Goal: Book appointment/travel/reservation

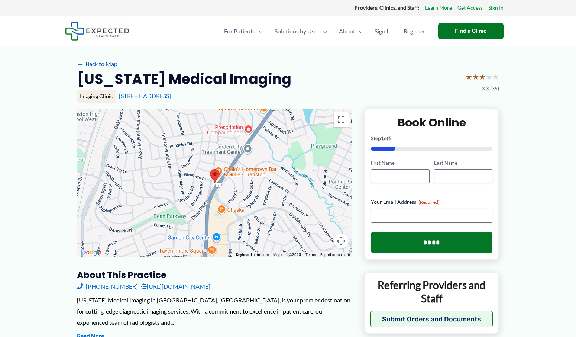
click at [96, 61] on link "← Back to Map" at bounding box center [97, 63] width 41 height 11
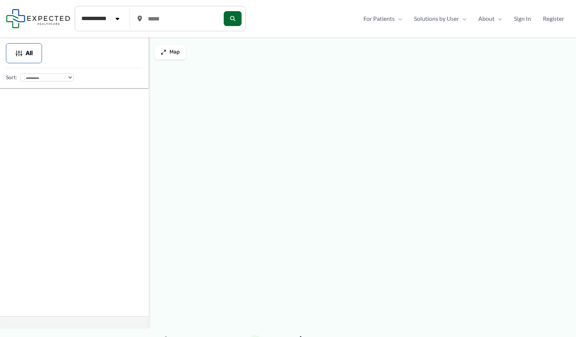
type input "*****"
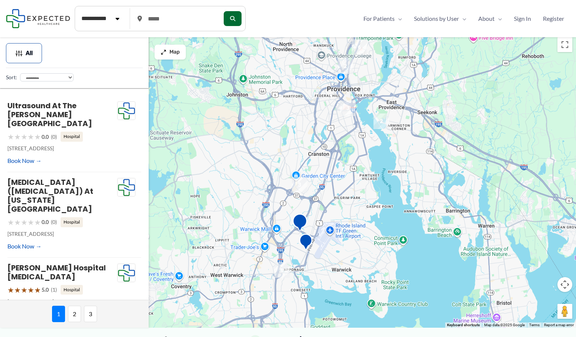
click at [302, 221] on img "Rhode Island Medical Imaging" at bounding box center [299, 223] width 15 height 20
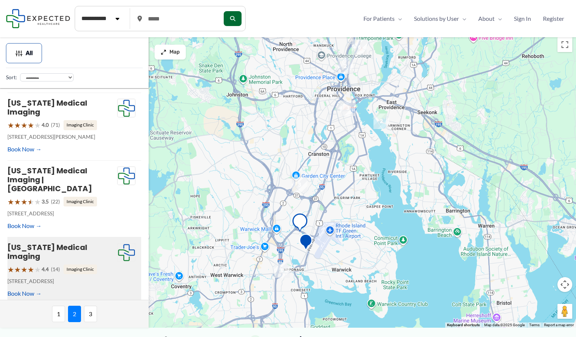
scroll to position [84, 0]
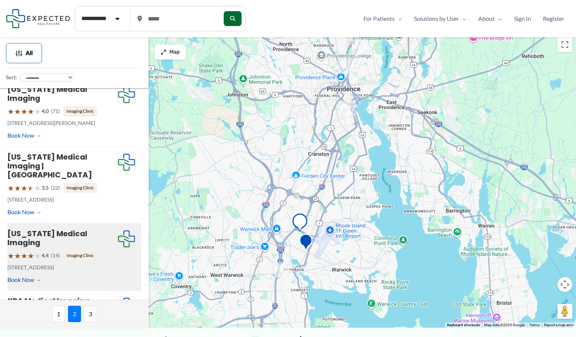
click at [303, 185] on img "3" at bounding box center [300, 185] width 16 height 16
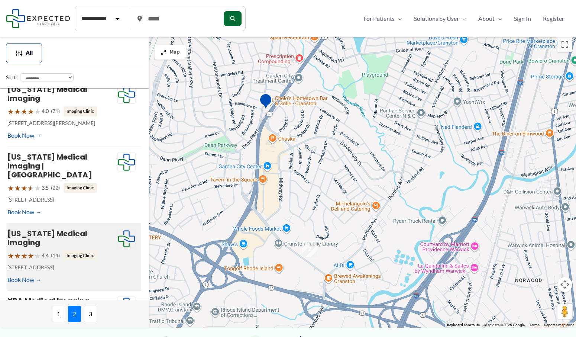
click at [310, 249] on img "2" at bounding box center [310, 249] width 16 height 16
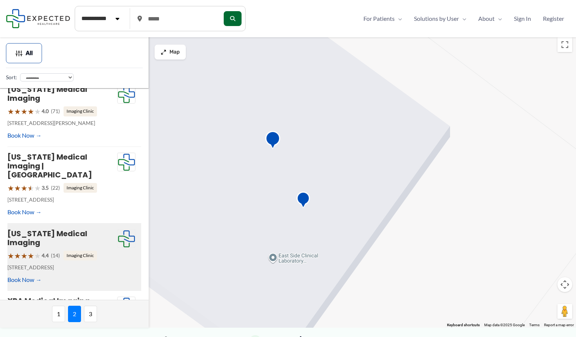
click at [272, 139] on img "Rhode Island Medical Imaging" at bounding box center [272, 141] width 15 height 20
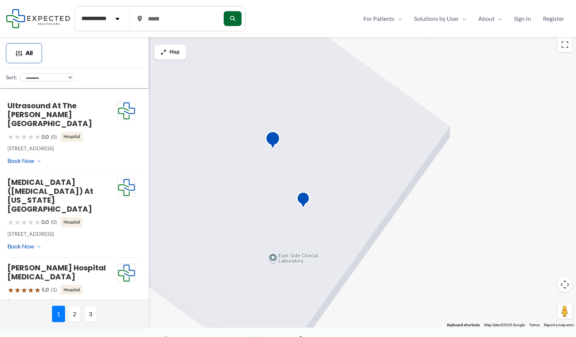
scroll to position [74, 0]
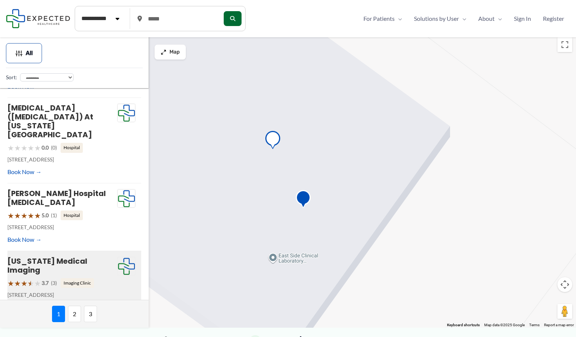
click at [304, 202] on img "XRA Medical Imaging" at bounding box center [303, 200] width 15 height 20
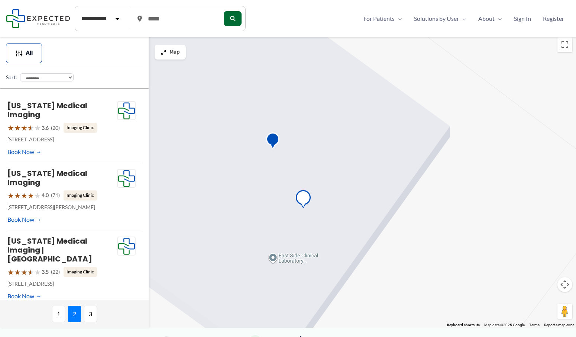
scroll to position [152, 0]
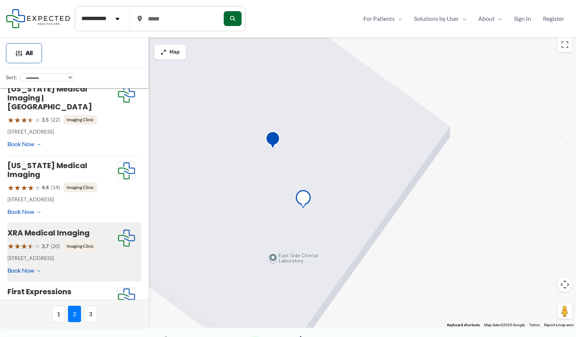
click at [273, 140] on img "Rhode Island Medical Imaging" at bounding box center [272, 141] width 15 height 20
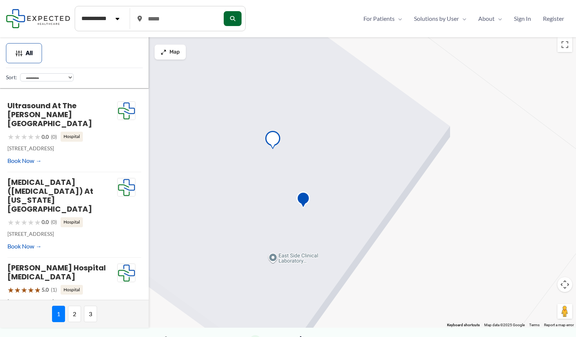
scroll to position [74, 0]
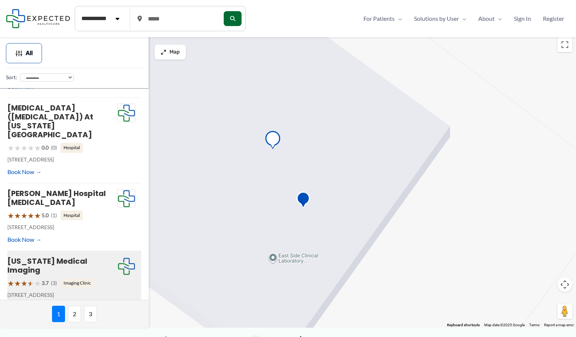
click at [33, 301] on link "Book Now" at bounding box center [24, 306] width 34 height 11
type input "**********"
